Goal: Entertainment & Leisure: Consume media (video, audio)

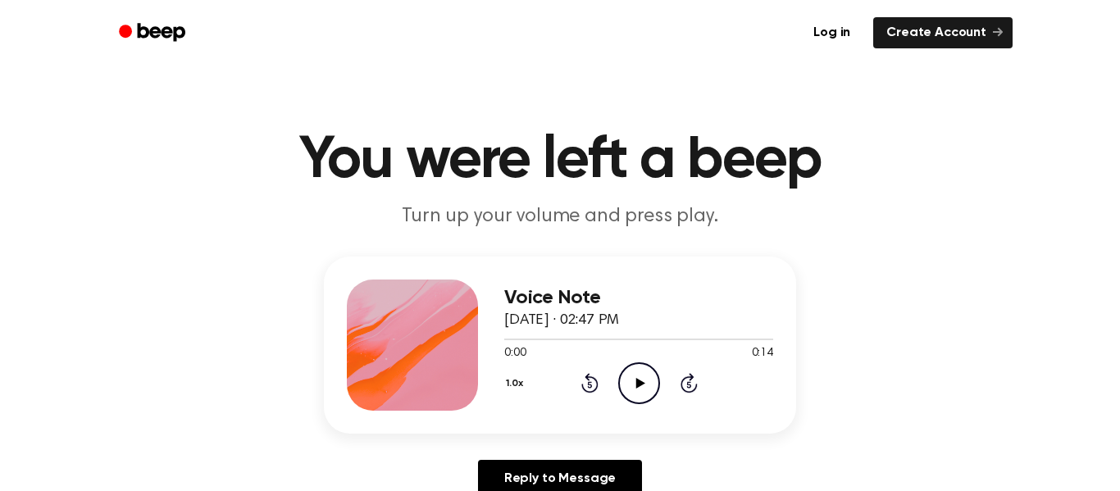
click at [640, 358] on div "0:00 0:14" at bounding box center [638, 353] width 269 height 17
click at [649, 372] on icon "Play Audio" at bounding box center [639, 383] width 42 height 42
click at [642, 393] on icon "Play Audio" at bounding box center [639, 383] width 42 height 42
click at [644, 372] on icon "Pause Audio" at bounding box center [639, 383] width 42 height 42
click at [646, 372] on icon "Play Audio" at bounding box center [639, 383] width 42 height 42
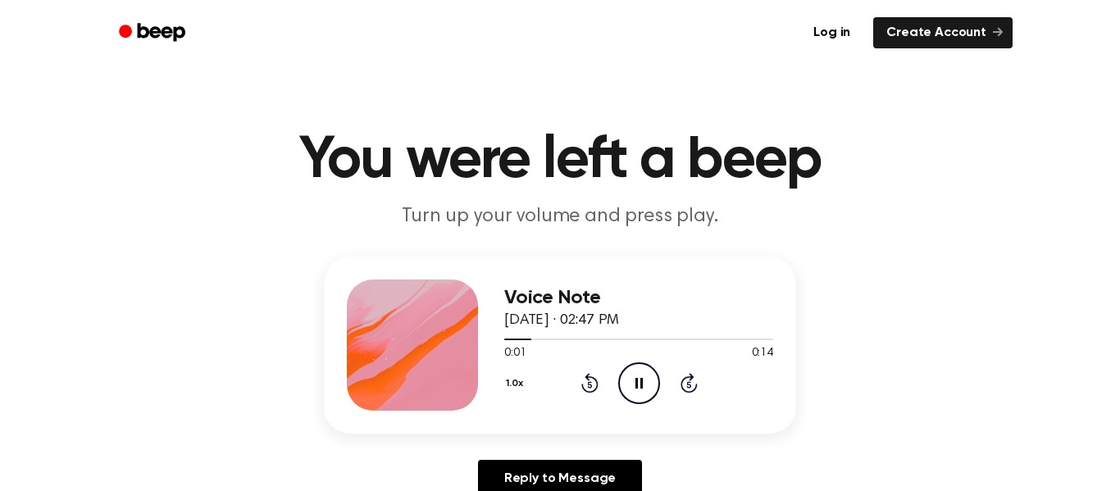
click at [676, 381] on div "1.0x Rewind 5 seconds Pause Audio Skip 5 seconds" at bounding box center [638, 383] width 269 height 42
click at [685, 378] on icon at bounding box center [688, 383] width 17 height 20
click at [688, 380] on icon "Skip 5 seconds" at bounding box center [689, 382] width 18 height 21
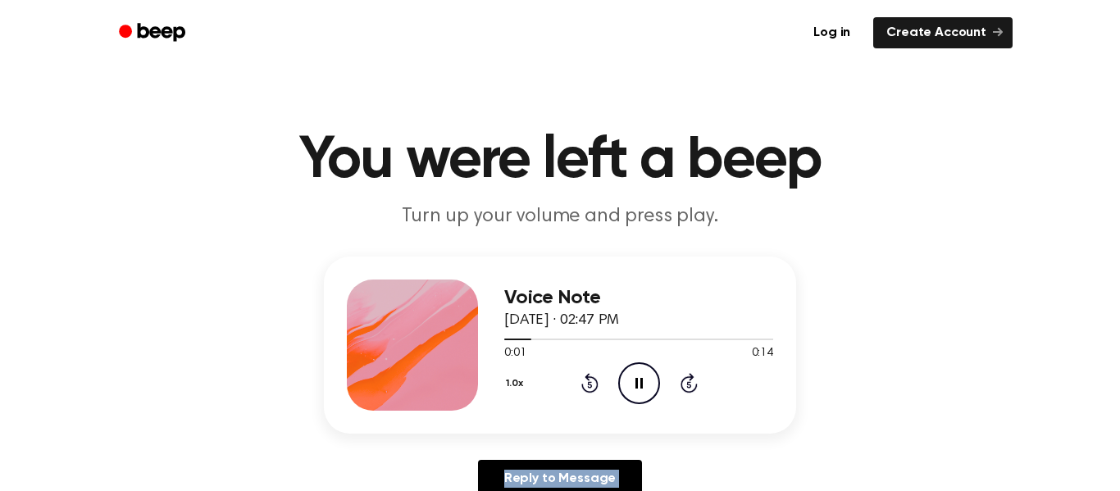
click at [688, 380] on icon "Skip 5 seconds" at bounding box center [689, 382] width 18 height 21
click at [635, 382] on icon "Play Audio" at bounding box center [639, 383] width 42 height 42
click at [645, 395] on icon "Play Audio" at bounding box center [639, 383] width 42 height 42
click at [645, 395] on icon "Pause Audio" at bounding box center [639, 383] width 42 height 42
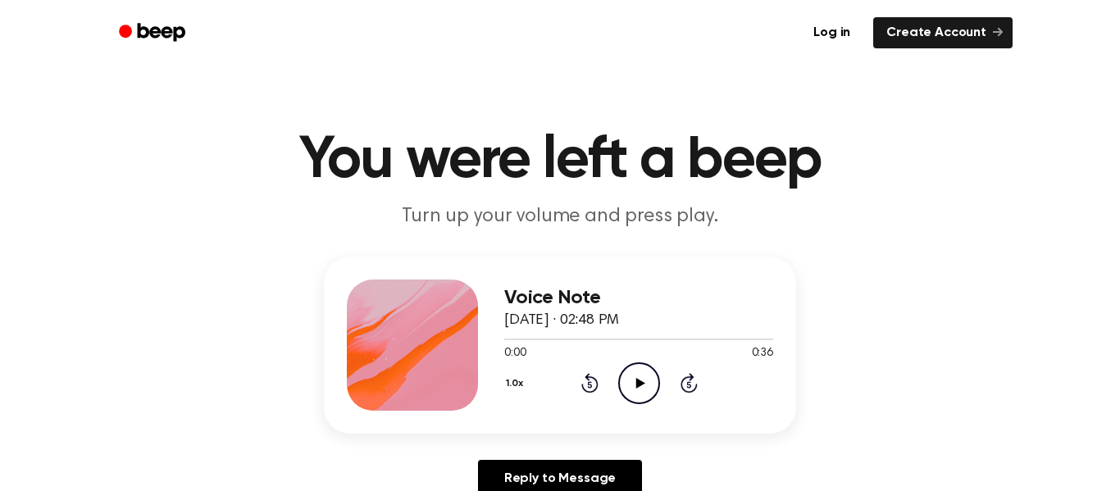
click at [645, 394] on icon "Play Audio" at bounding box center [639, 383] width 42 height 42
click at [628, 378] on icon "Play Audio" at bounding box center [639, 383] width 42 height 42
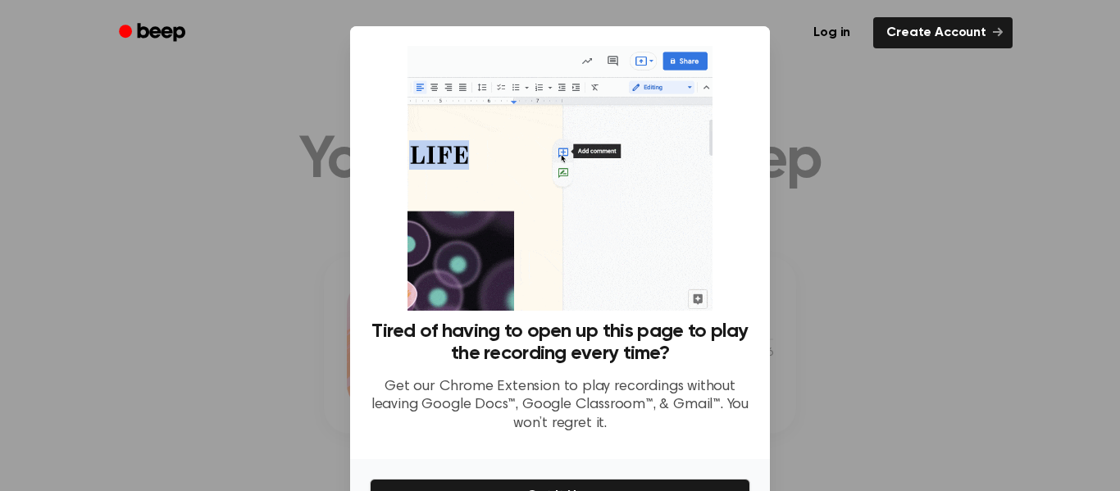
click at [69, 236] on div at bounding box center [560, 245] width 1120 height 491
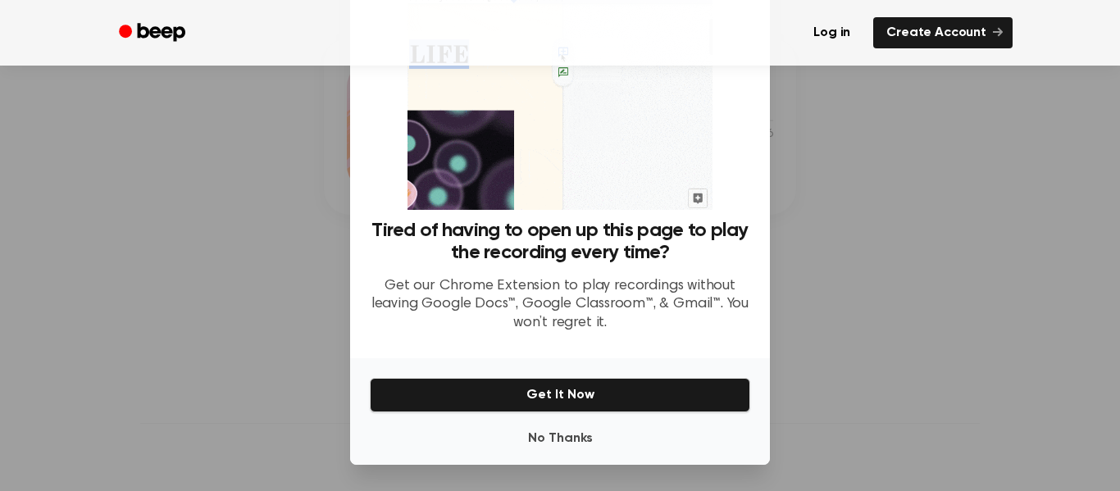
scroll to position [100, 0]
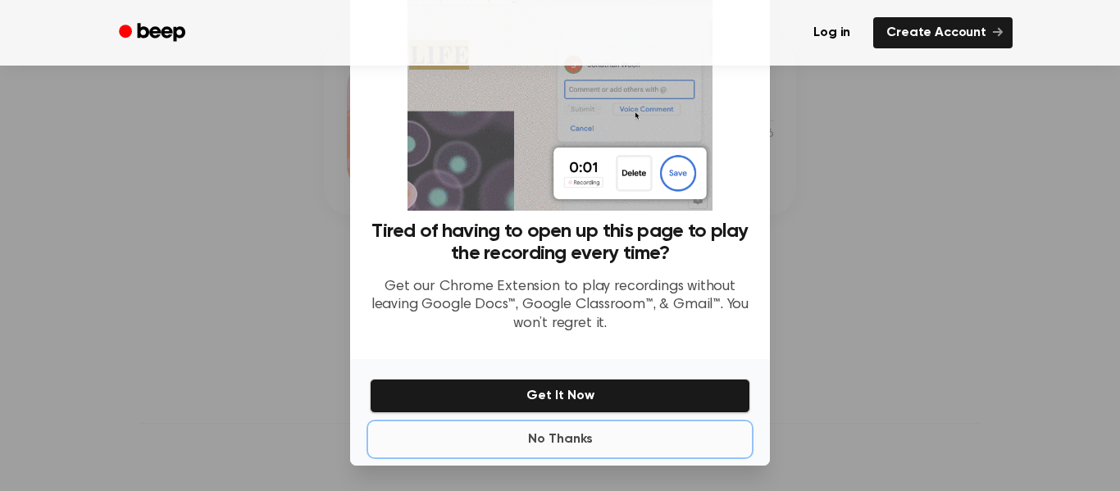
click at [506, 428] on button "No Thanks" at bounding box center [560, 439] width 380 height 33
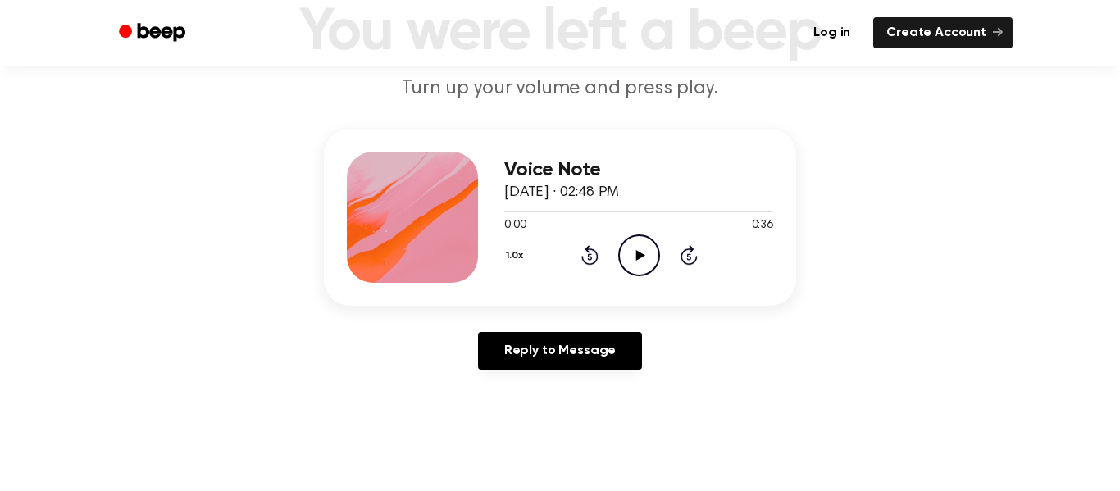
scroll to position [133, 0]
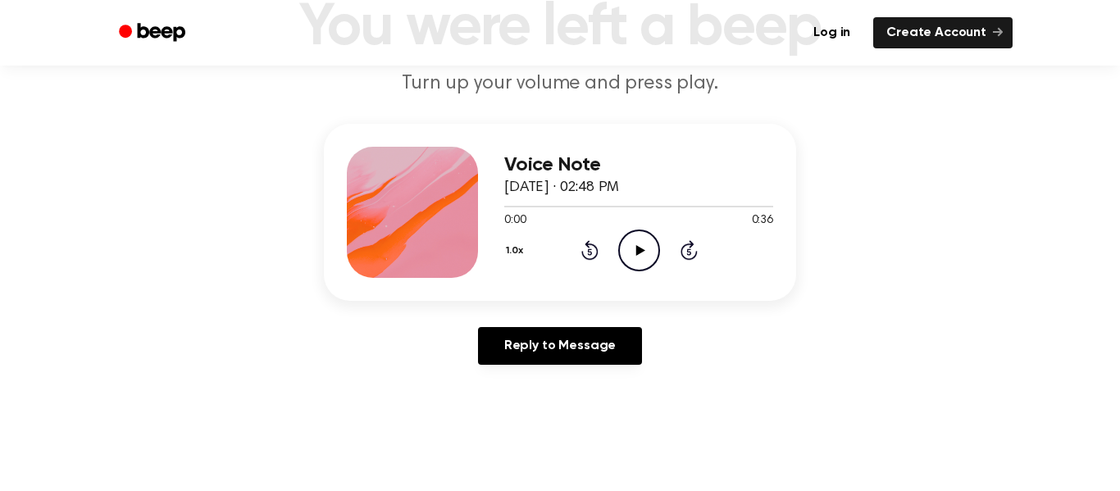
click at [635, 266] on icon "Play Audio" at bounding box center [639, 251] width 42 height 42
click at [619, 256] on circle at bounding box center [639, 250] width 40 height 40
click at [621, 257] on circle at bounding box center [639, 250] width 40 height 40
click at [594, 253] on icon "Rewind 5 seconds" at bounding box center [589, 249] width 18 height 21
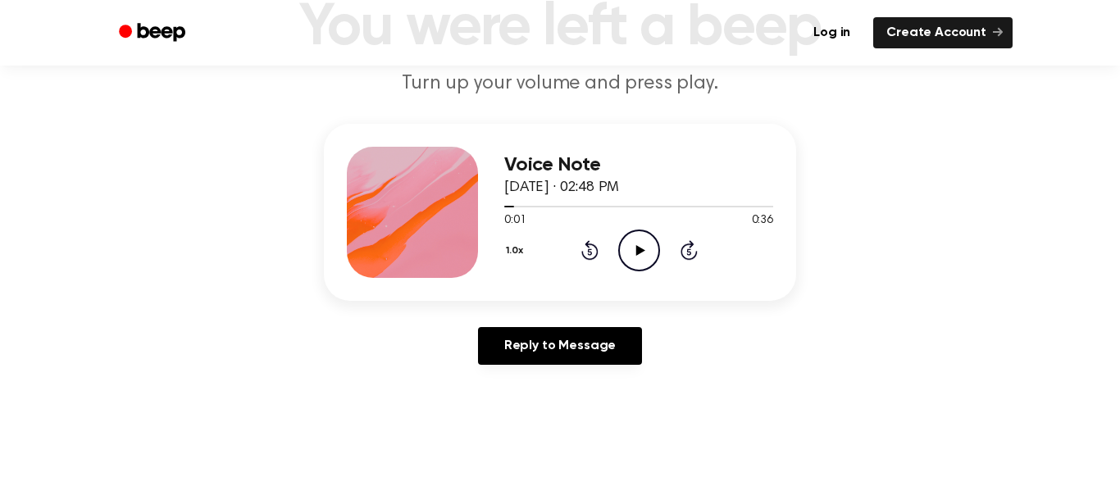
click at [622, 265] on icon "Play Audio" at bounding box center [639, 251] width 42 height 42
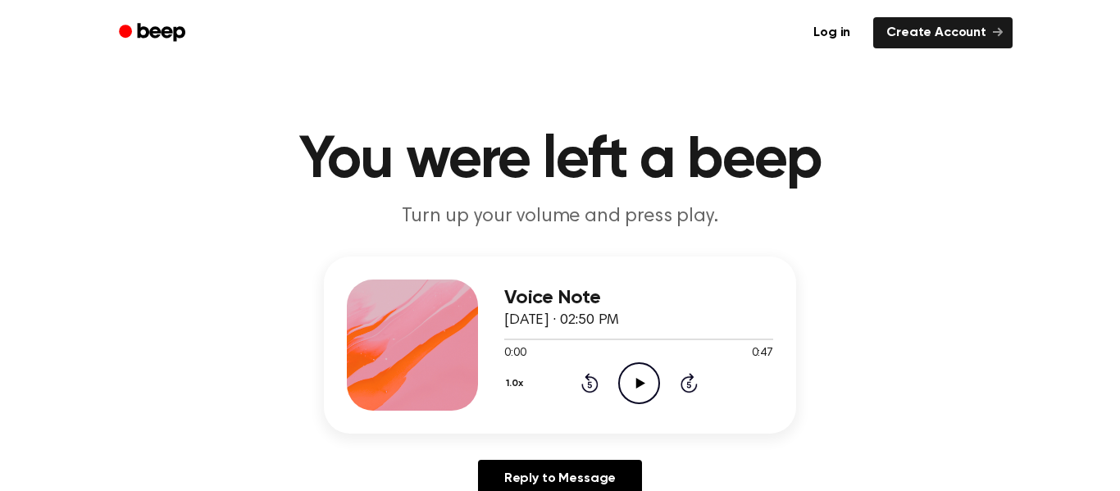
click at [623, 387] on icon "Play Audio" at bounding box center [639, 383] width 42 height 42
